Goal: Obtain resource: Obtain resource

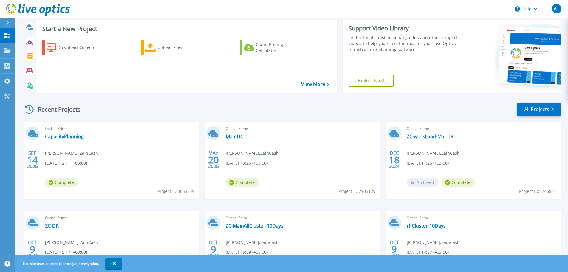
scroll to position [84, 0]
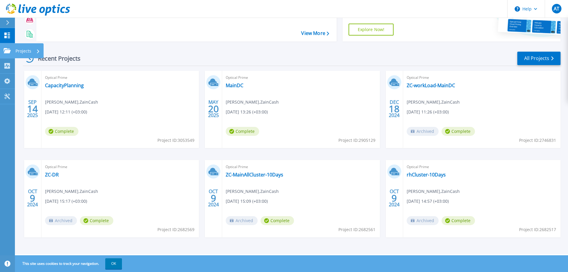
click at [7, 49] on icon at bounding box center [7, 50] width 7 height 5
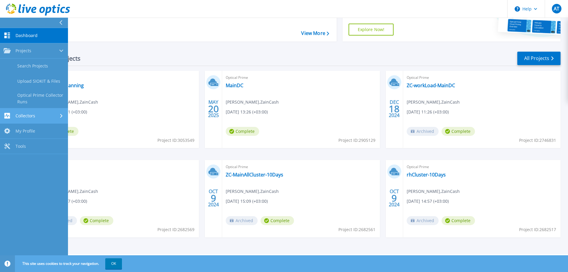
click at [53, 122] on link "Collectors Collectors" at bounding box center [34, 115] width 68 height 15
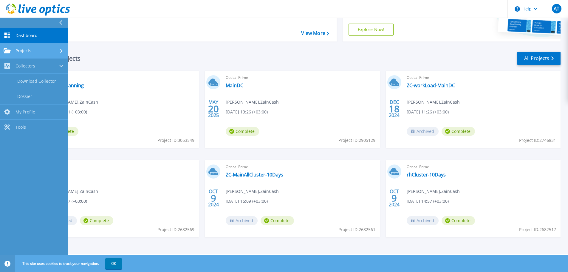
click at [48, 46] on link "Projects Projects" at bounding box center [34, 50] width 68 height 15
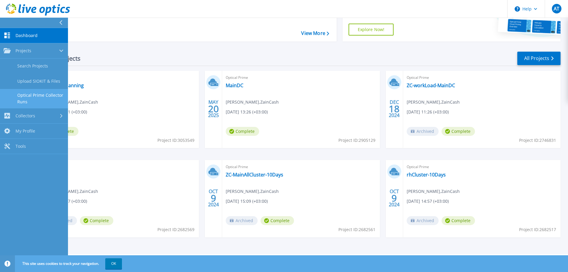
click at [49, 98] on link "Optical Prime Collector Runs" at bounding box center [34, 98] width 68 height 19
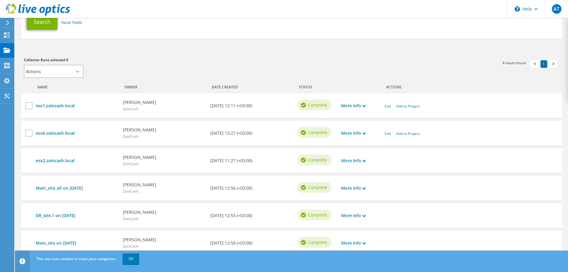
scroll to position [119, 0]
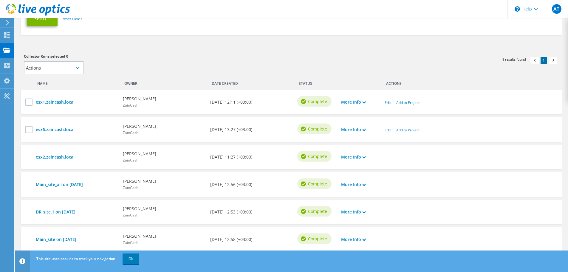
click at [222, 99] on b "[DATE] 12:11 (+03:00)" at bounding box center [231, 102] width 42 height 7
click at [28, 100] on label at bounding box center [29, 101] width 9 height 7
click at [0, 0] on input "checkbox" at bounding box center [0, 0] width 0 height 0
click at [361, 103] on link "More Info" at bounding box center [353, 102] width 24 height 7
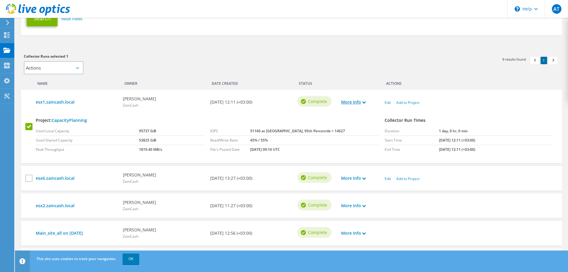
click at [361, 100] on link "More Info" at bounding box center [353, 102] width 24 height 7
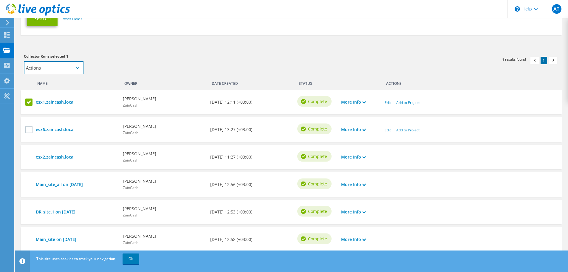
click at [55, 66] on select "Actions Add to new project Add to existing project" at bounding box center [54, 67] width 60 height 13
click at [153, 47] on section "Collector Runs Search Collector Run Email Address Date Range First Name Last Na…" at bounding box center [292, 139] width 554 height 480
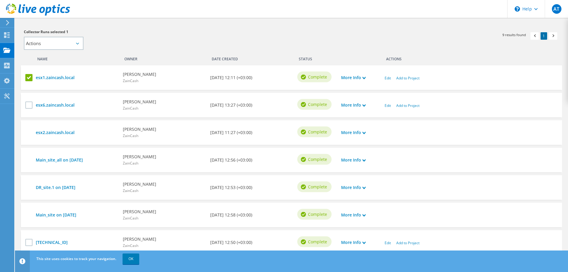
scroll to position [136, 0]
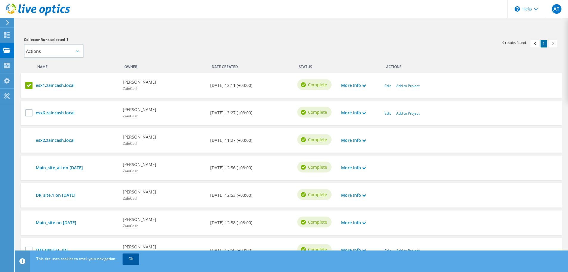
click at [127, 255] on link "OK" at bounding box center [131, 258] width 17 height 11
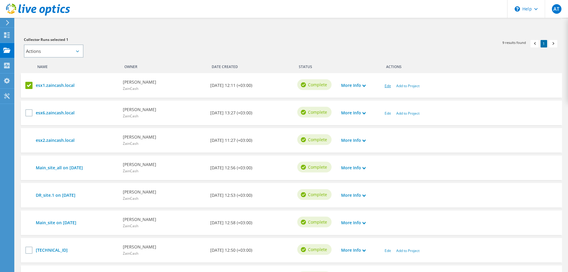
click at [386, 84] on link "Edit" at bounding box center [388, 85] width 6 height 5
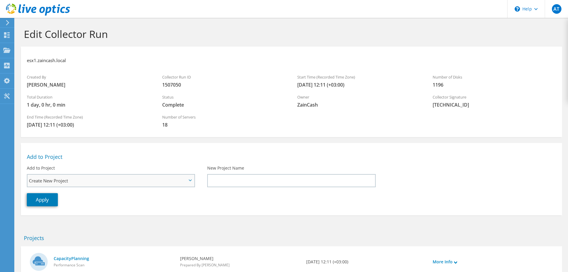
click at [149, 183] on span "Create New Project" at bounding box center [108, 180] width 158 height 7
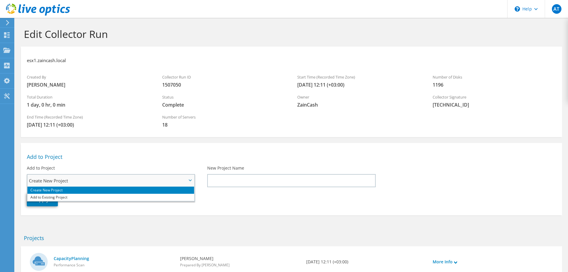
click at [149, 183] on span "Create New Project" at bounding box center [108, 180] width 158 height 7
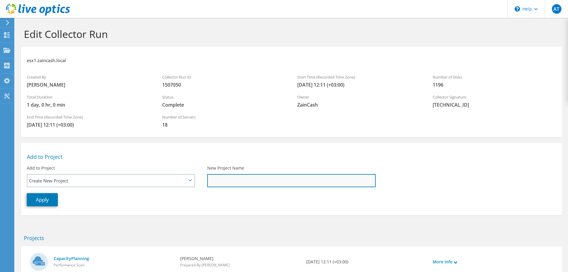
click at [276, 180] on input "New Project Name" at bounding box center [291, 180] width 169 height 13
click at [175, 205] on div "Apply" at bounding box center [292, 199] width 542 height 19
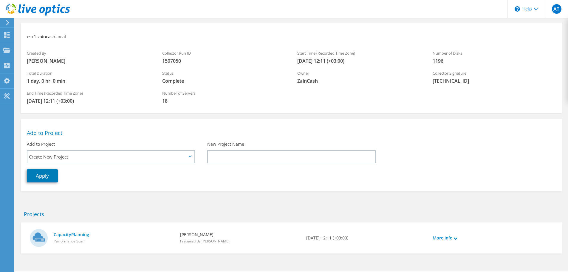
scroll to position [41, 0]
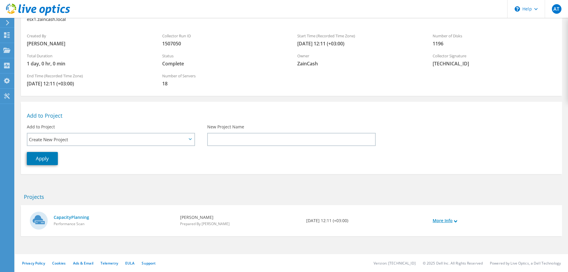
click at [453, 221] on link "More Info" at bounding box center [445, 220] width 24 height 7
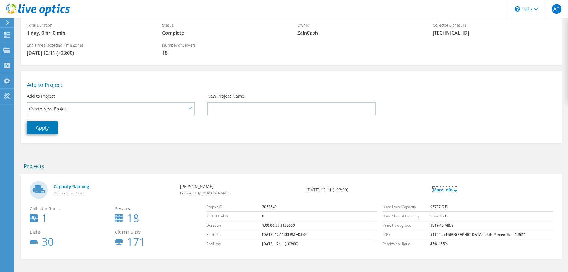
scroll to position [94, 0]
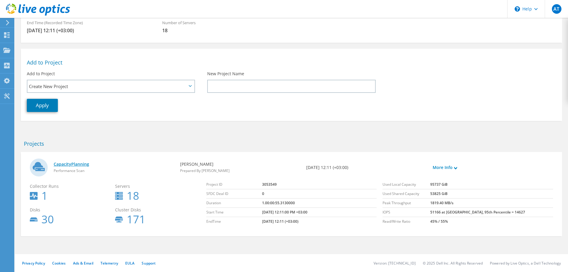
click at [68, 165] on link "CapacityPlanning" at bounding box center [114, 164] width 121 height 7
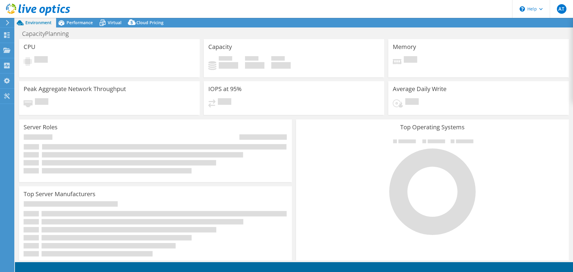
select select "USD"
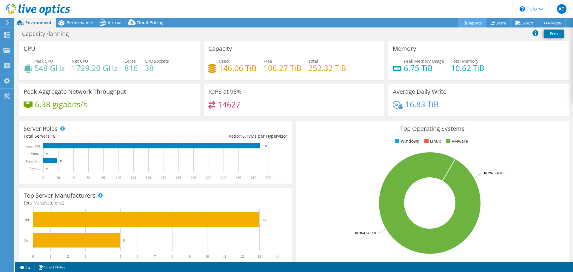
click at [471, 23] on link "Reports" at bounding box center [472, 22] width 29 height 9
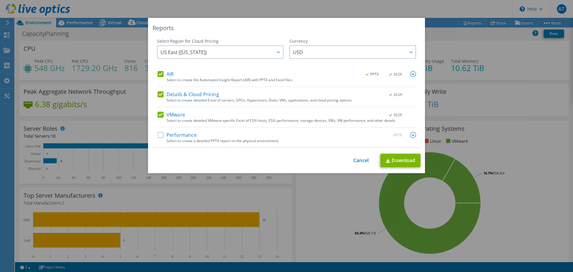
click at [160, 133] on label "Performance" at bounding box center [177, 135] width 39 height 6
click at [0, 0] on input "Performance" at bounding box center [0, 0] width 0 height 0
click at [413, 134] on img at bounding box center [413, 135] width 6 height 6
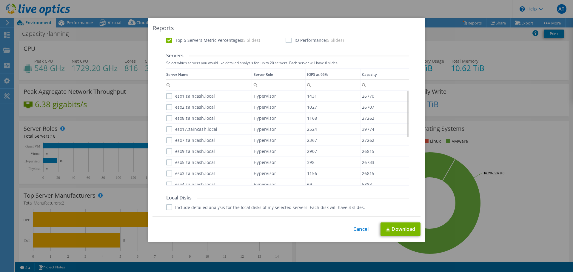
scroll to position [209, 0]
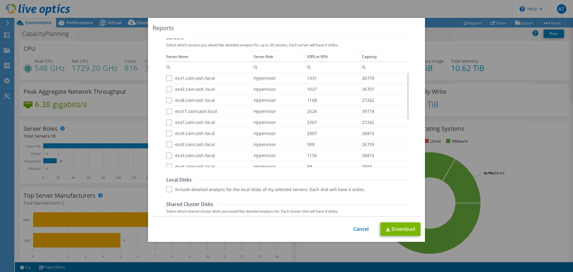
click at [168, 75] on label "esx1.zaincash.local" at bounding box center [190, 78] width 49 height 6
click at [0, 0] on input "esx1.zaincash.local" at bounding box center [0, 0] width 0 height 0
click at [169, 89] on label "esx2.zaincash.local" at bounding box center [190, 89] width 49 height 6
click at [0, 0] on input "esx2.zaincash.local" at bounding box center [0, 0] width 0 height 0
drag, startPoint x: 167, startPoint y: 98, endPoint x: 166, endPoint y: 102, distance: 4.0
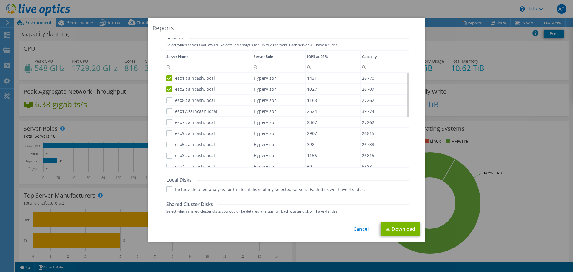
click at [167, 99] on label "esx8.zaincash.local" at bounding box center [190, 100] width 49 height 6
click at [0, 0] on input "esx8.zaincash.local" at bounding box center [0, 0] width 0 height 0
click at [166, 110] on div "Data grid" at bounding box center [166, 106] width 1 height 113
drag, startPoint x: 167, startPoint y: 110, endPoint x: 167, endPoint y: 114, distance: 3.3
click at [167, 112] on label "esx17.zaincash.local" at bounding box center [191, 111] width 51 height 6
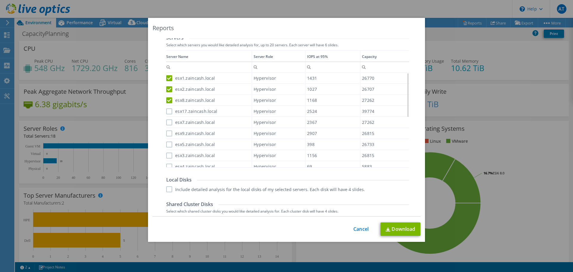
click at [0, 0] on input "esx17.zaincash.local" at bounding box center [0, 0] width 0 height 0
click at [169, 121] on label "esx7.zaincash.local" at bounding box center [190, 122] width 49 height 6
click at [0, 0] on input "esx7.zaincash.local" at bounding box center [0, 0] width 0 height 0
click at [167, 132] on label "esx9.zaincash.local" at bounding box center [190, 133] width 49 height 6
click at [0, 0] on input "esx9.zaincash.local" at bounding box center [0, 0] width 0 height 0
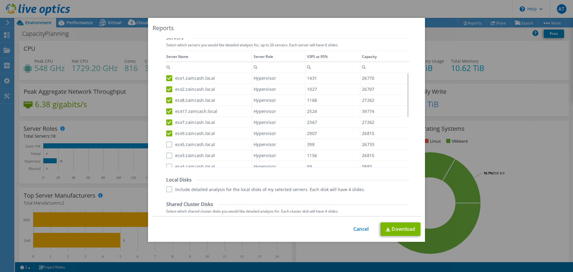
click at [167, 137] on div "esx9.zaincash.local" at bounding box center [208, 133] width 85 height 10
click at [168, 143] on label "esx5.zaincash.local" at bounding box center [190, 144] width 49 height 6
click at [0, 0] on input "esx5.zaincash.local" at bounding box center [0, 0] width 0 height 0
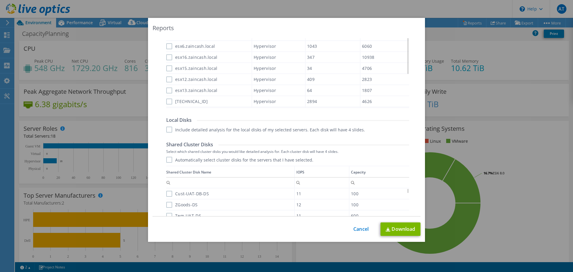
scroll to position [239, 0]
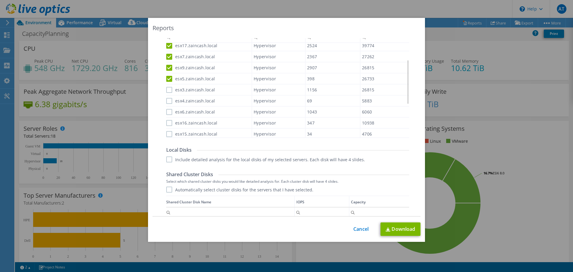
click at [170, 92] on label "esx3.zaincash.local" at bounding box center [190, 90] width 49 height 6
click at [0, 0] on input "esx3.zaincash.local" at bounding box center [0, 0] width 0 height 0
click at [167, 101] on label "esx4.zaincash.local" at bounding box center [190, 101] width 49 height 6
click at [0, 0] on input "esx4.zaincash.local" at bounding box center [0, 0] width 0 height 0
click at [167, 115] on div "esx6.zaincash.local" at bounding box center [208, 112] width 85 height 10
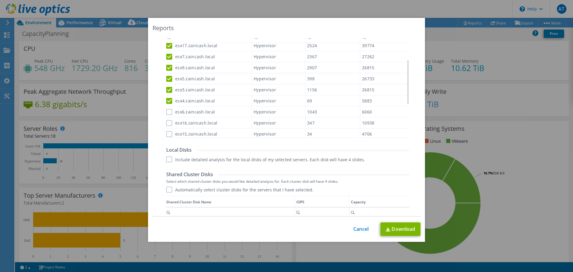
click at [166, 112] on div "Data grid" at bounding box center [166, 76] width 1 height 113
click at [167, 121] on label "esx16.zaincash.local" at bounding box center [191, 123] width 51 height 6
click at [0, 0] on input "esx16.zaincash.local" at bounding box center [0, 0] width 0 height 0
click at [168, 113] on label "esx6.zaincash.local" at bounding box center [190, 112] width 49 height 6
click at [0, 0] on input "esx6.zaincash.local" at bounding box center [0, 0] width 0 height 0
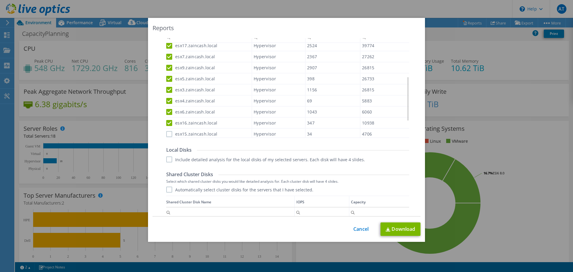
scroll to position [269, 0]
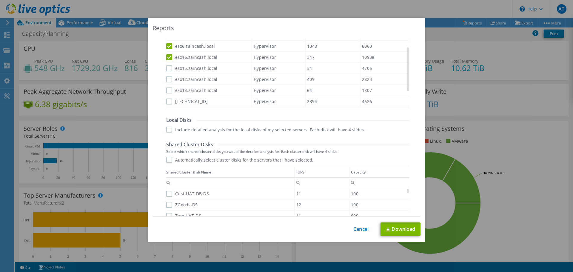
click at [166, 68] on label "esx15.zaincash.local" at bounding box center [191, 68] width 51 height 6
click at [0, 0] on input "esx15.zaincash.local" at bounding box center [0, 0] width 0 height 0
click at [167, 78] on label "esx12.zaincash.local" at bounding box center [191, 79] width 51 height 6
click at [0, 0] on input "esx12.zaincash.local" at bounding box center [0, 0] width 0 height 0
click at [169, 88] on label "esx13.zaincash.local" at bounding box center [191, 90] width 51 height 6
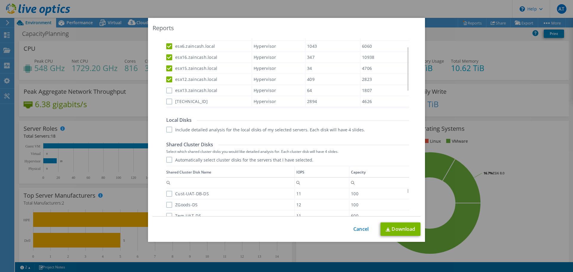
click at [0, 0] on input "esx13.zaincash.local" at bounding box center [0, 0] width 0 height 0
click at [168, 98] on label "10.40.2.19" at bounding box center [186, 101] width 41 height 6
click at [0, 0] on input "10.40.2.19" at bounding box center [0, 0] width 0 height 0
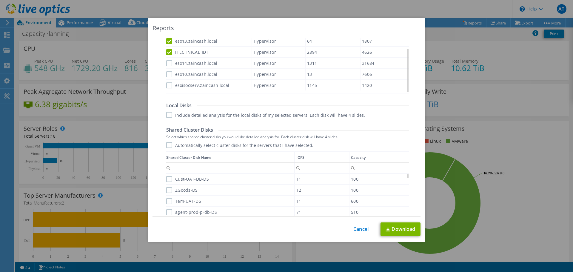
scroll to position [298, 0]
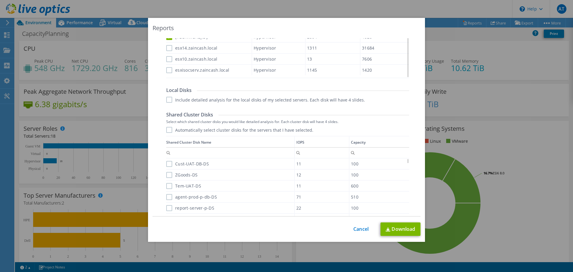
click at [166, 48] on div "Data grid" at bounding box center [166, 17] width 1 height 113
click at [167, 51] on label "esx14.zaincash.local" at bounding box center [191, 48] width 51 height 6
click at [0, 0] on input "esx14.zaincash.local" at bounding box center [0, 0] width 0 height 0
click at [167, 56] on label "esx10.zaincash.local" at bounding box center [191, 59] width 51 height 6
click at [0, 0] on input "esx10.zaincash.local" at bounding box center [0, 0] width 0 height 0
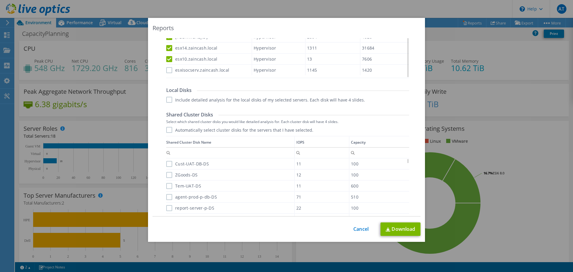
click at [168, 69] on label "esxisocserv.zaincash.local" at bounding box center [197, 70] width 63 height 6
click at [0, 0] on input "esxisocserv.zaincash.local" at bounding box center [0, 0] width 0 height 0
click at [168, 130] on label "Automatically select cluster disks for the servers that I have selected." at bounding box center [239, 130] width 147 height 6
click at [0, 0] on input "Automatically select cluster disks for the servers that I have selected." at bounding box center [0, 0] width 0 height 0
click at [168, 97] on label "Include detailed analysis for the local disks of my selected servers. Each disk…" at bounding box center [265, 100] width 199 height 6
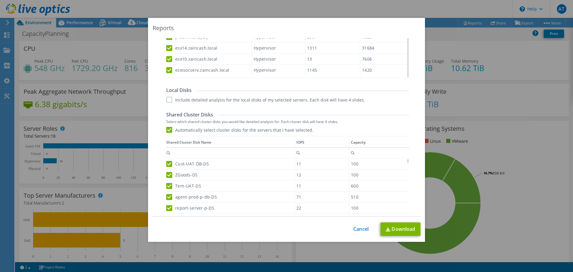
click at [0, 0] on input "Include detailed analysis for the local disks of my selected servers. Each disk…" at bounding box center [0, 0] width 0 height 0
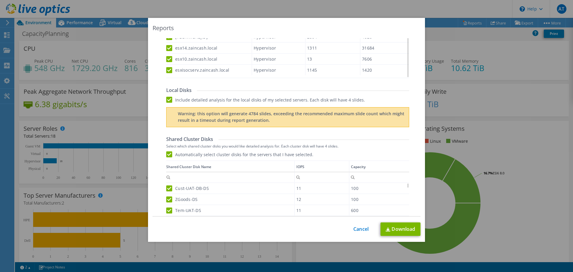
scroll to position [269, 0]
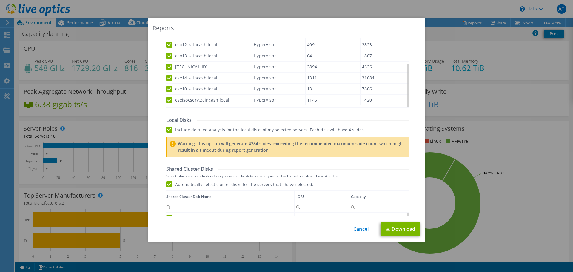
click at [169, 128] on label "Include detailed analysis for the local disks of my selected servers. Each disk…" at bounding box center [265, 130] width 199 height 6
click at [0, 0] on input "Include detailed analysis for the local disks of my selected servers. Each disk…" at bounding box center [0, 0] width 0 height 0
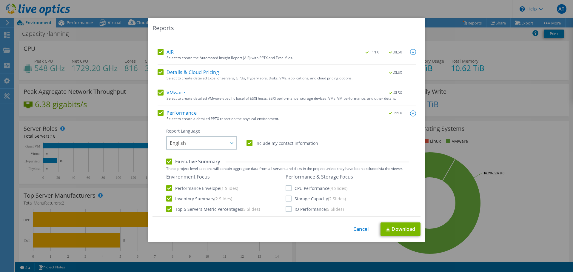
scroll to position [60, 0]
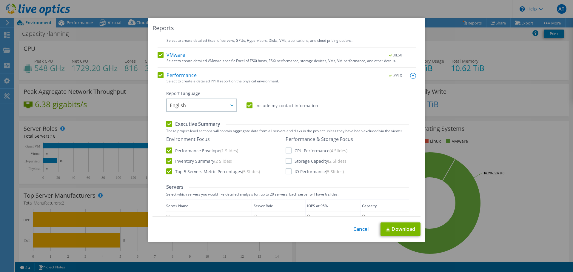
click at [289, 150] on label "CPU Performance (4 Slides)" at bounding box center [317, 150] width 62 height 6
click at [0, 0] on input "CPU Performance (4 Slides)" at bounding box center [0, 0] width 0 height 0
click at [288, 162] on label "Storage Capacity (2 Slides)" at bounding box center [316, 161] width 60 height 6
click at [0, 0] on input "Storage Capacity (2 Slides)" at bounding box center [0, 0] width 0 height 0
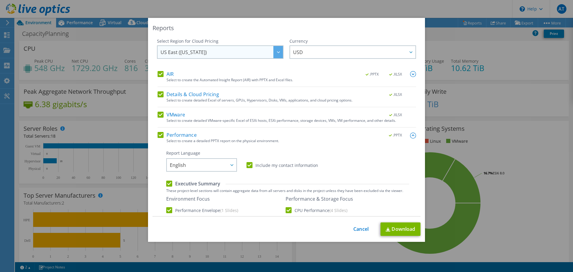
click at [277, 53] on div at bounding box center [278, 52] width 10 height 12
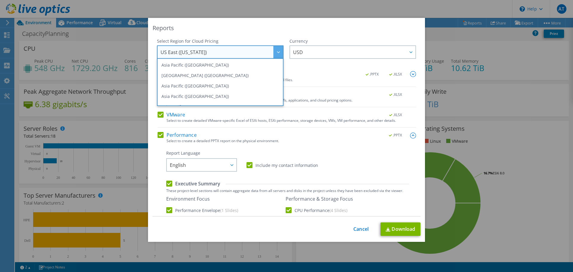
click at [277, 53] on div at bounding box center [278, 52] width 10 height 12
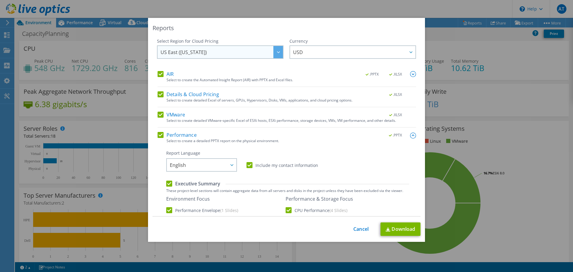
click at [277, 53] on div at bounding box center [278, 52] width 10 height 12
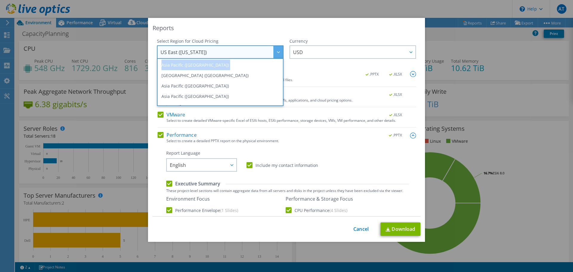
click at [277, 53] on div at bounding box center [278, 52] width 10 height 12
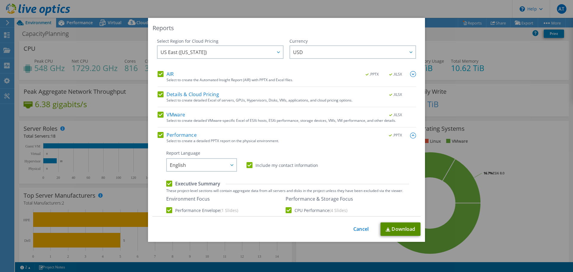
click at [392, 225] on link "Download" at bounding box center [400, 228] width 40 height 13
